Goal: Task Accomplishment & Management: Manage account settings

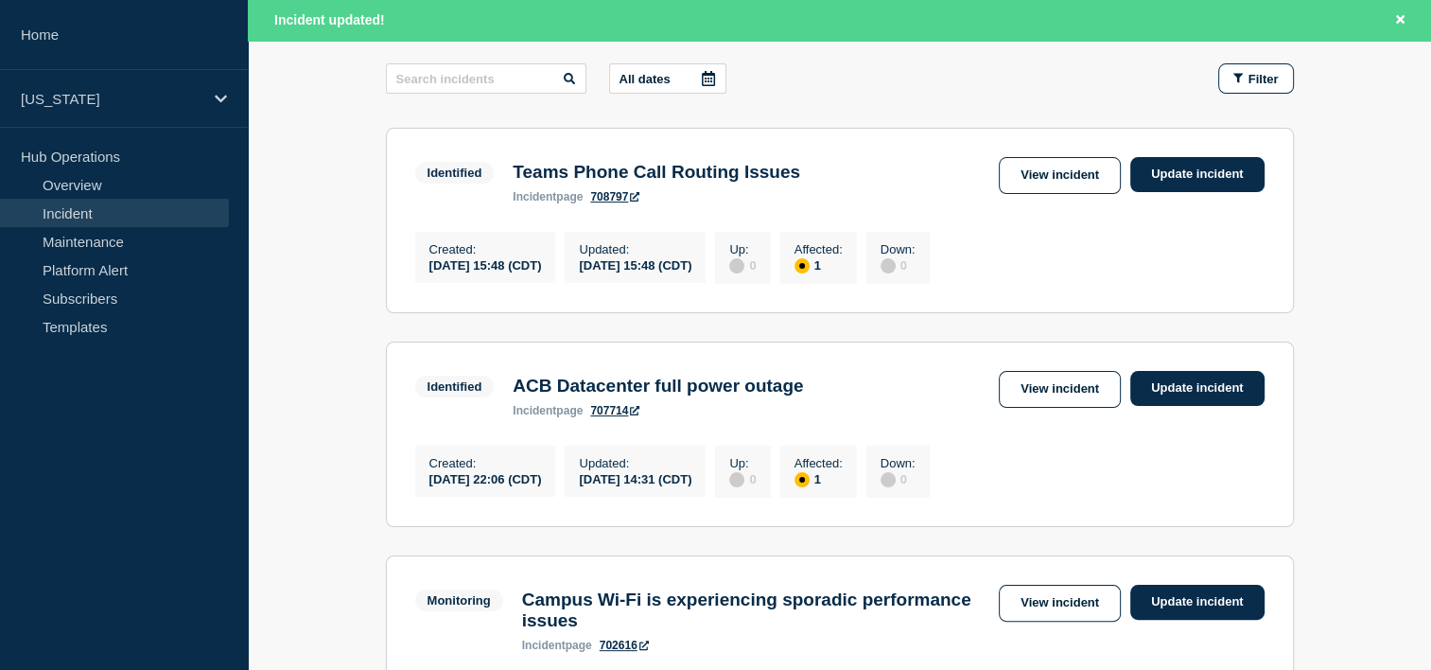
scroll to position [352, 0]
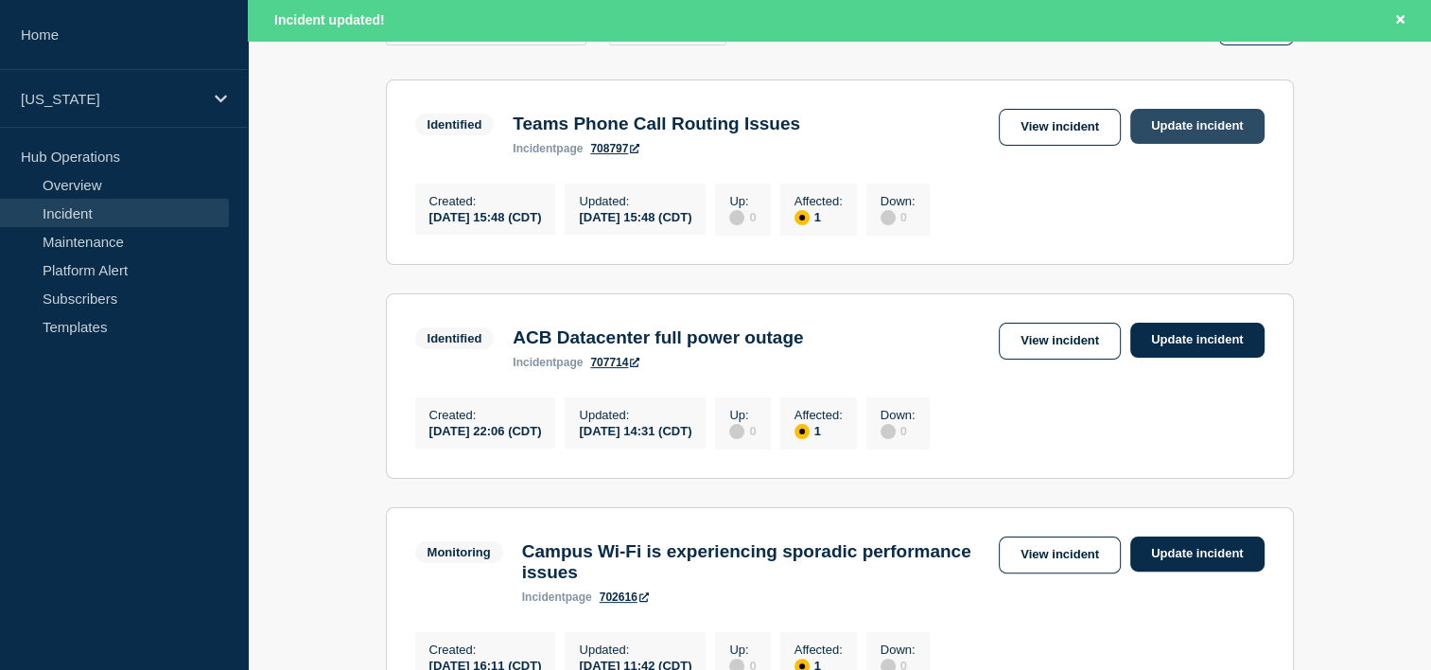
click at [1196, 118] on link "Update incident" at bounding box center [1198, 126] width 134 height 35
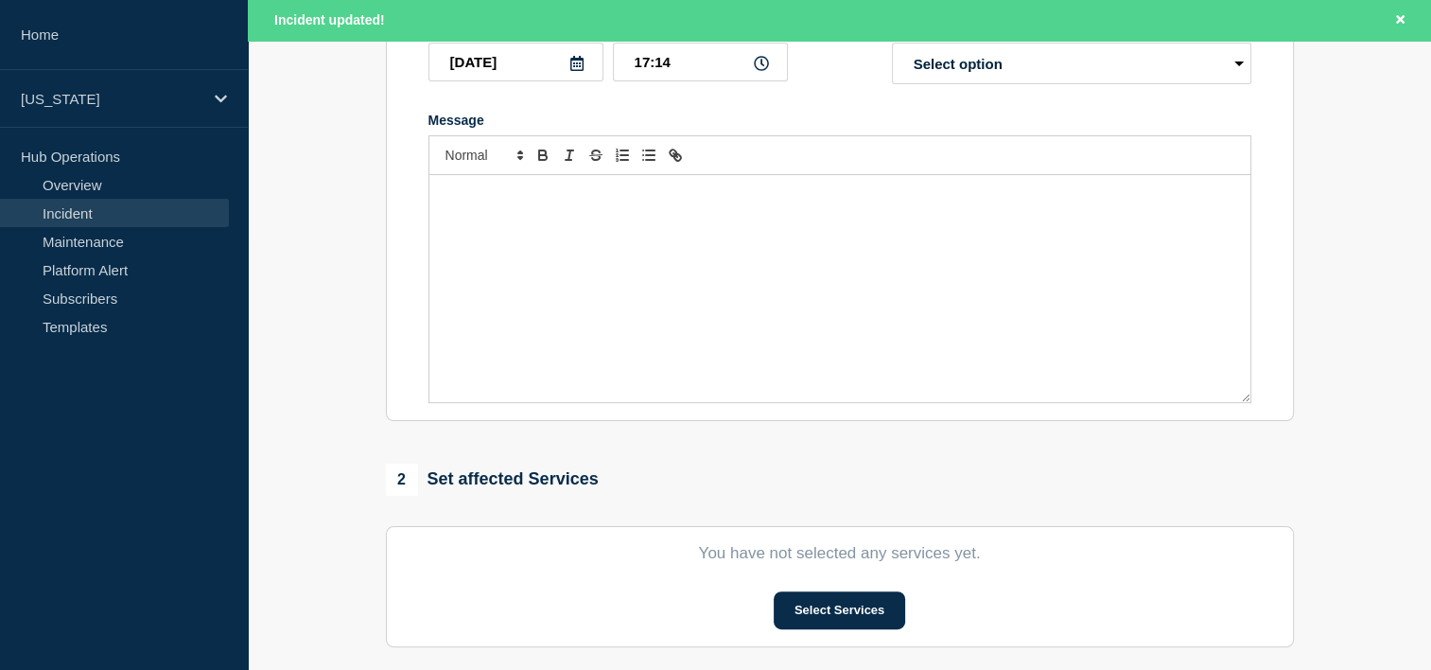
type input "Teams Phone Call Routing Issues"
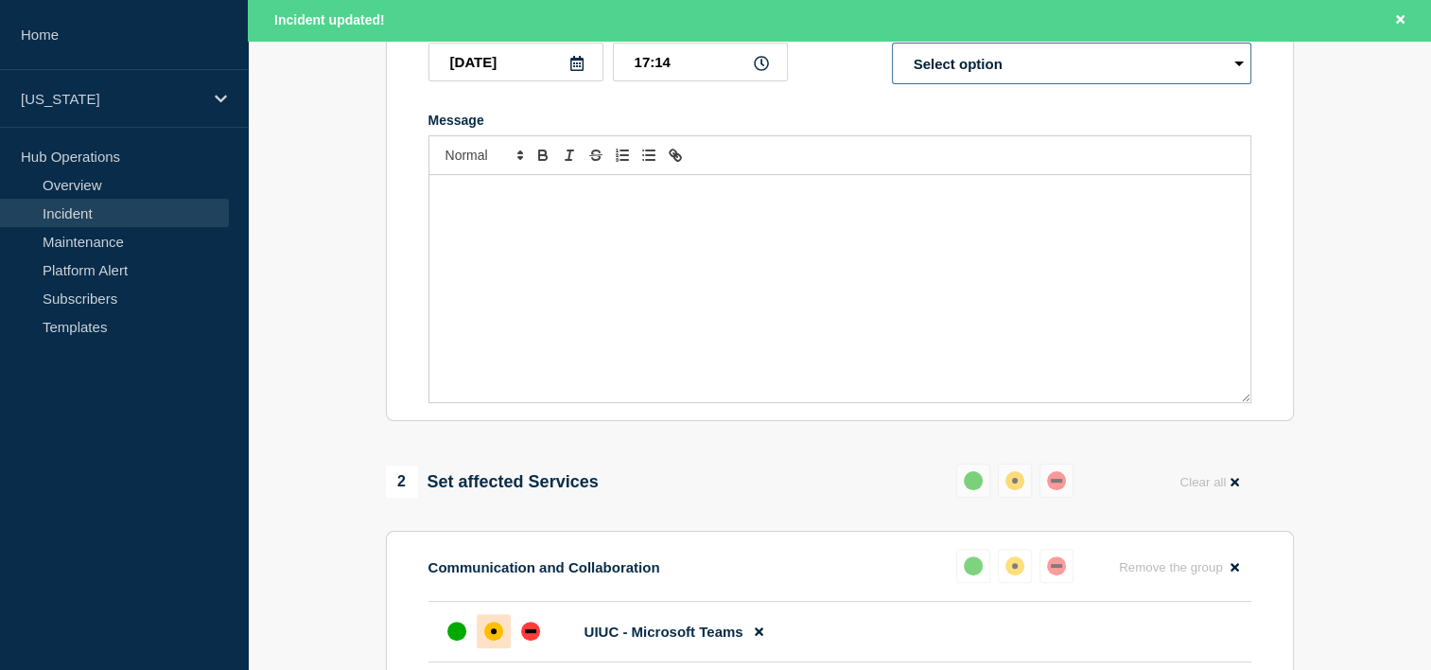
click at [1000, 84] on select "Select option Investigating Identified Monitoring Resolved" at bounding box center [1072, 64] width 360 height 42
select select "resolved"
click at [892, 80] on select "Select option Investigating Identified Monitoring Resolved" at bounding box center [1072, 64] width 360 height 42
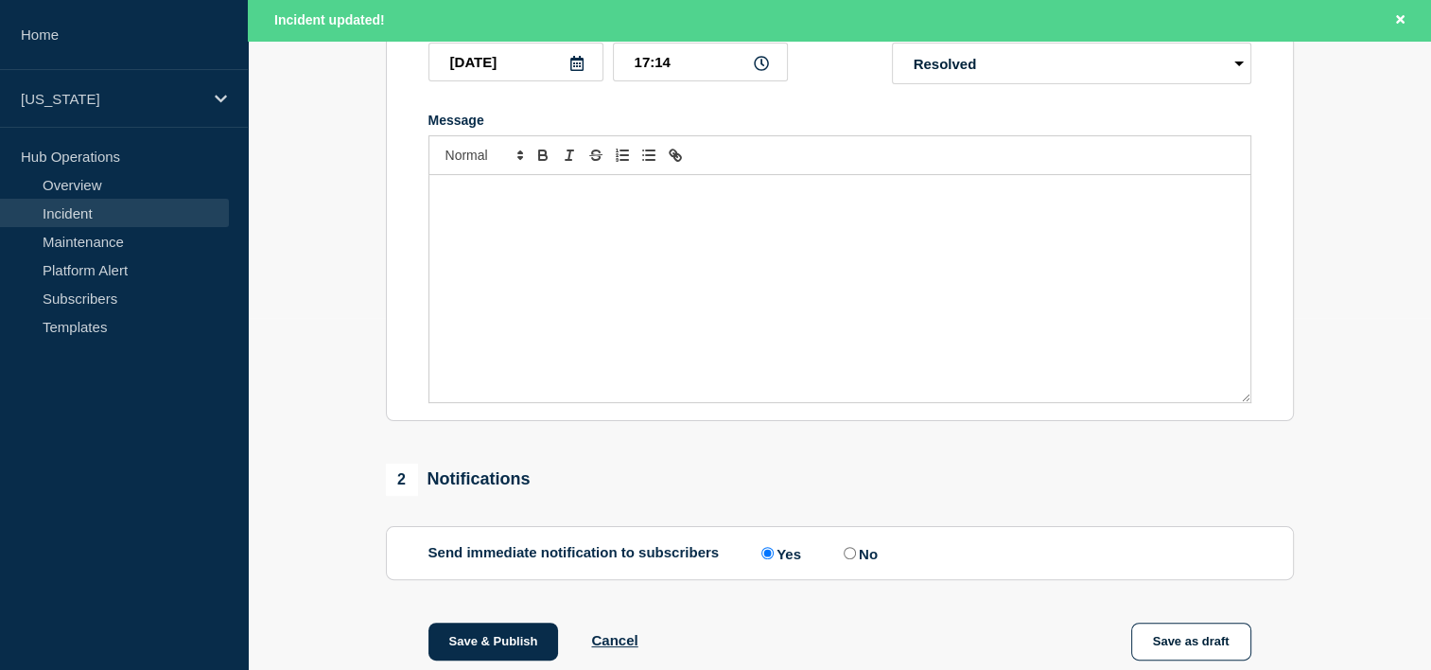
click at [511, 253] on div "Message" at bounding box center [840, 288] width 821 height 227
click at [899, 203] on p "The issue has been resolved by the vendor and it is now operating normally." at bounding box center [840, 194] width 793 height 17
drag, startPoint x: 711, startPoint y: 233, endPoint x: 788, endPoint y: 238, distance: 76.8
click at [716, 203] on p "The issue has been resolved by the vendor and it is now operating normally." at bounding box center [840, 194] width 793 height 17
click at [682, 251] on div "The issue has been resolved by the vendor, and the router is now operating norm…" at bounding box center [840, 288] width 821 height 227
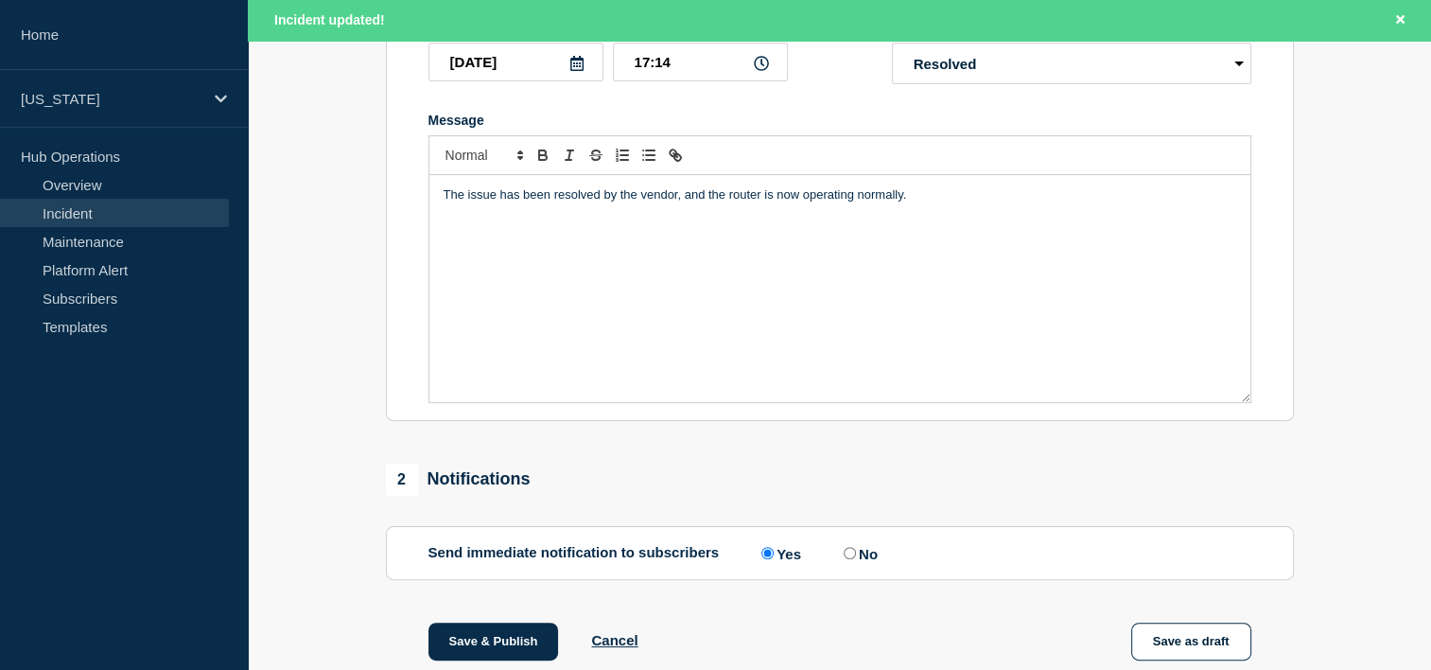
click at [848, 278] on div "The issue has been resolved by the vendor, and the router is now operating norm…" at bounding box center [840, 288] width 821 height 227
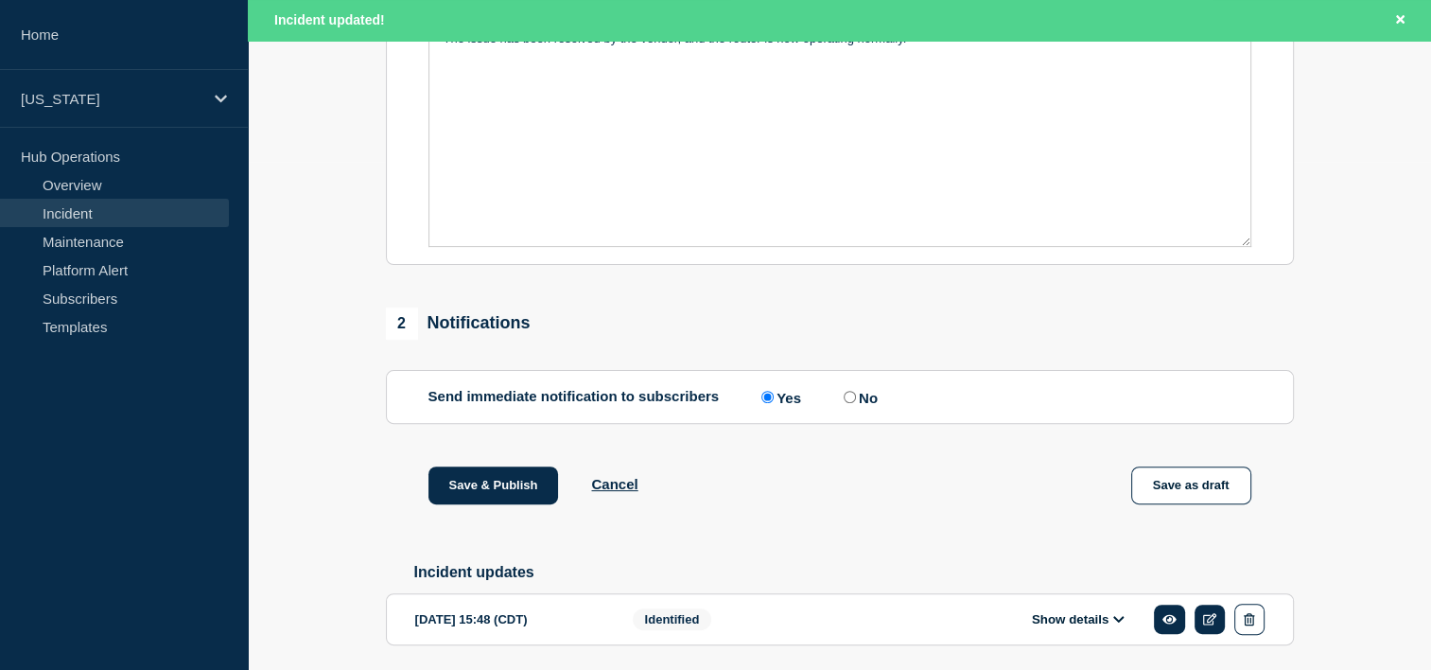
scroll to position [614, 0]
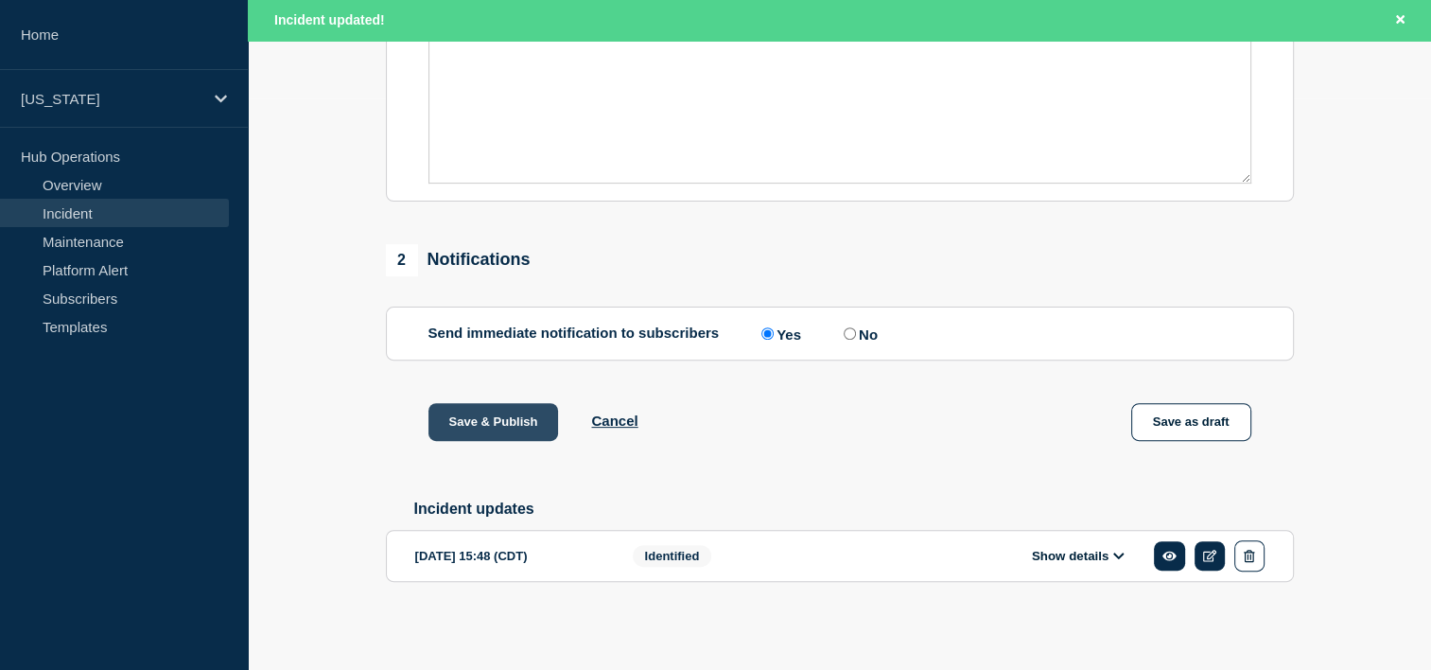
click at [484, 412] on button "Save & Publish" at bounding box center [494, 422] width 131 height 38
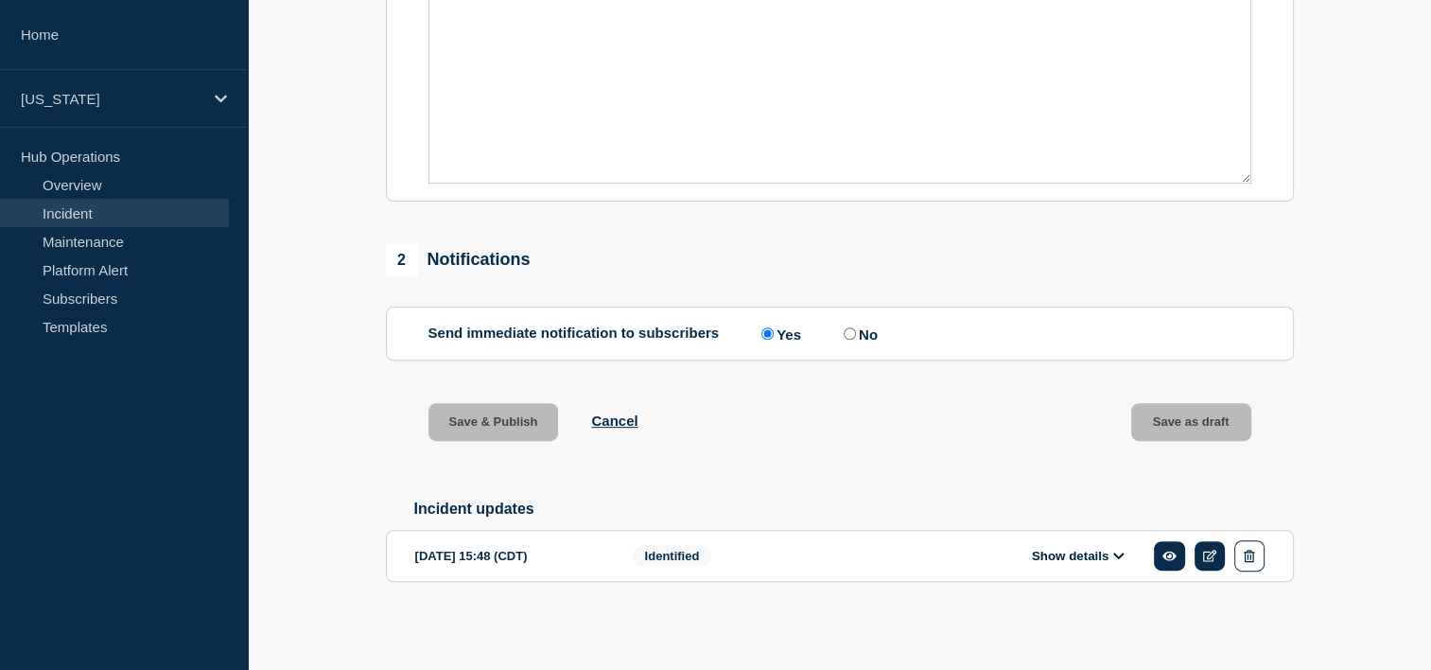
scroll to position [573, 0]
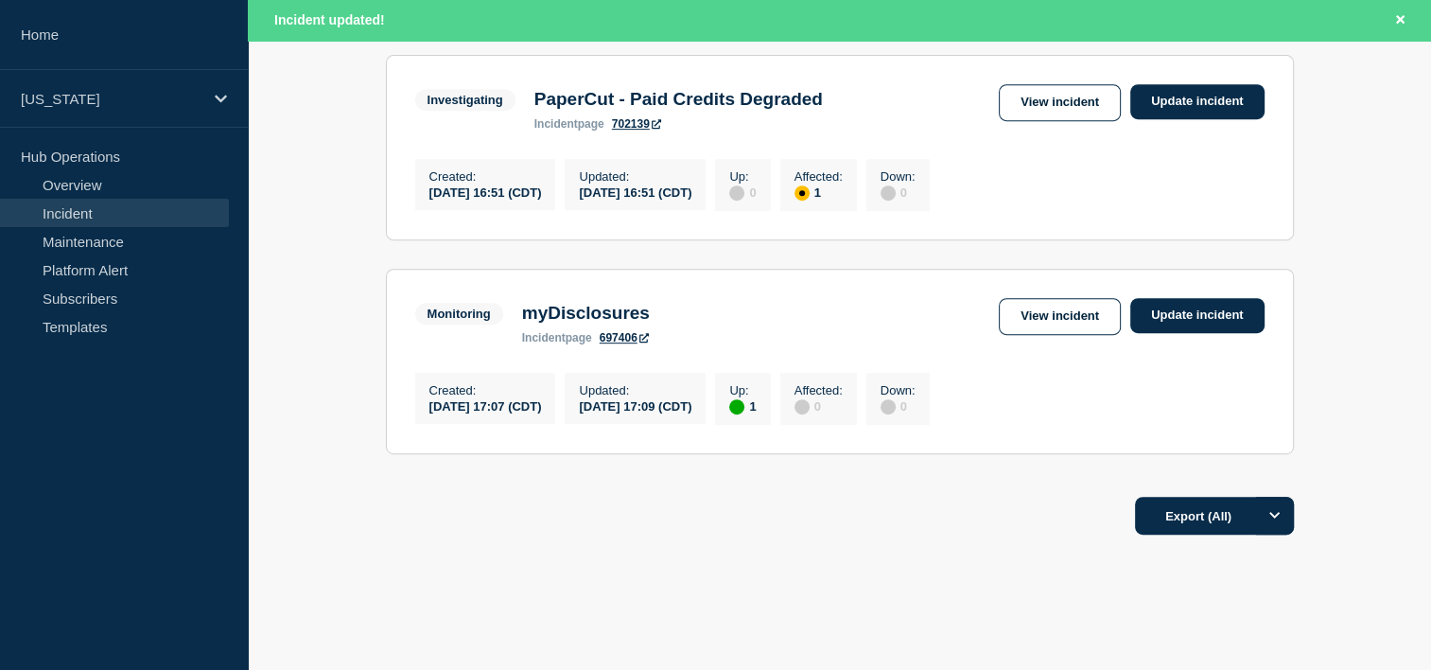
scroll to position [889, 0]
